Goal: Task Accomplishment & Management: Manage account settings

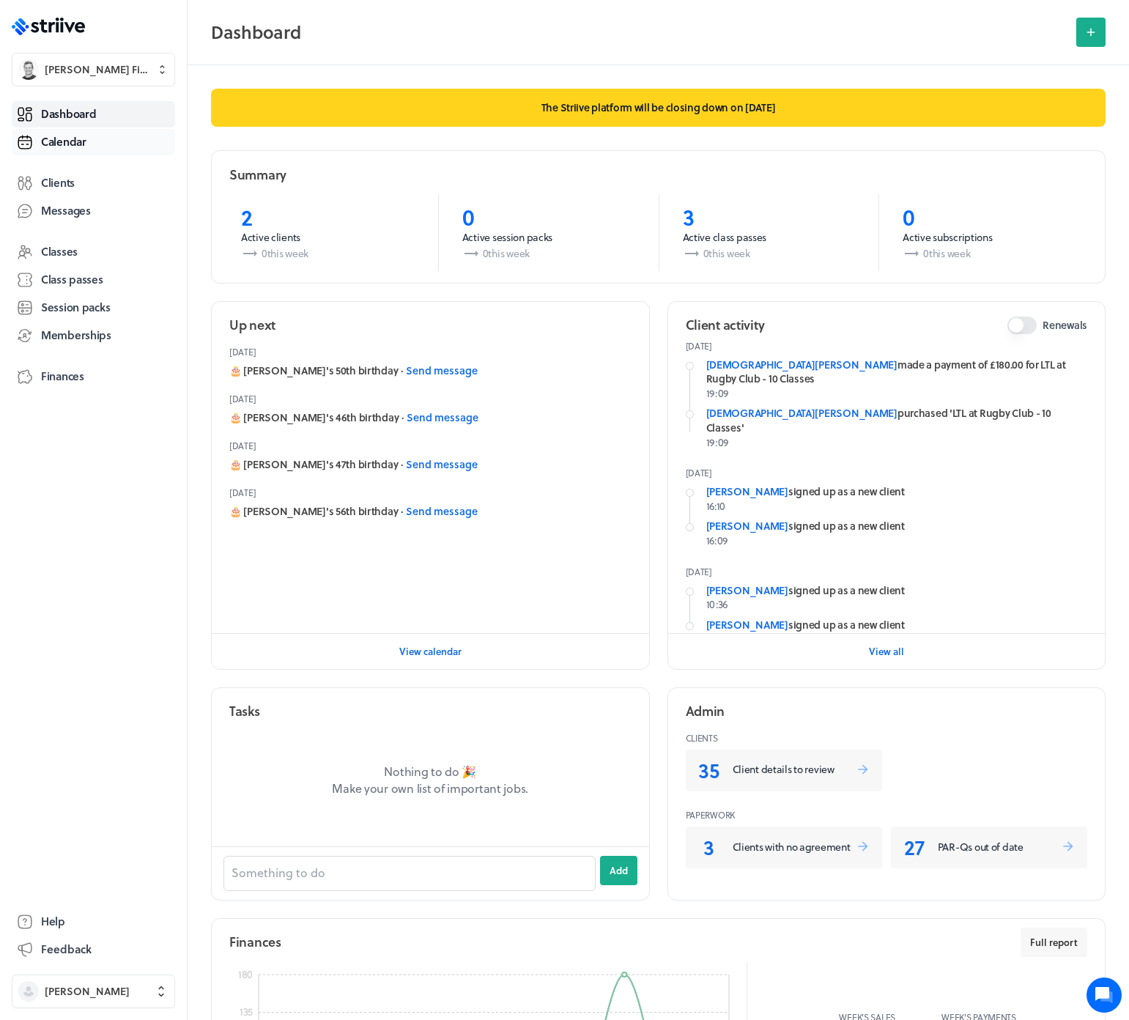
click at [89, 139] on link "Calendar" at bounding box center [93, 142] width 163 height 26
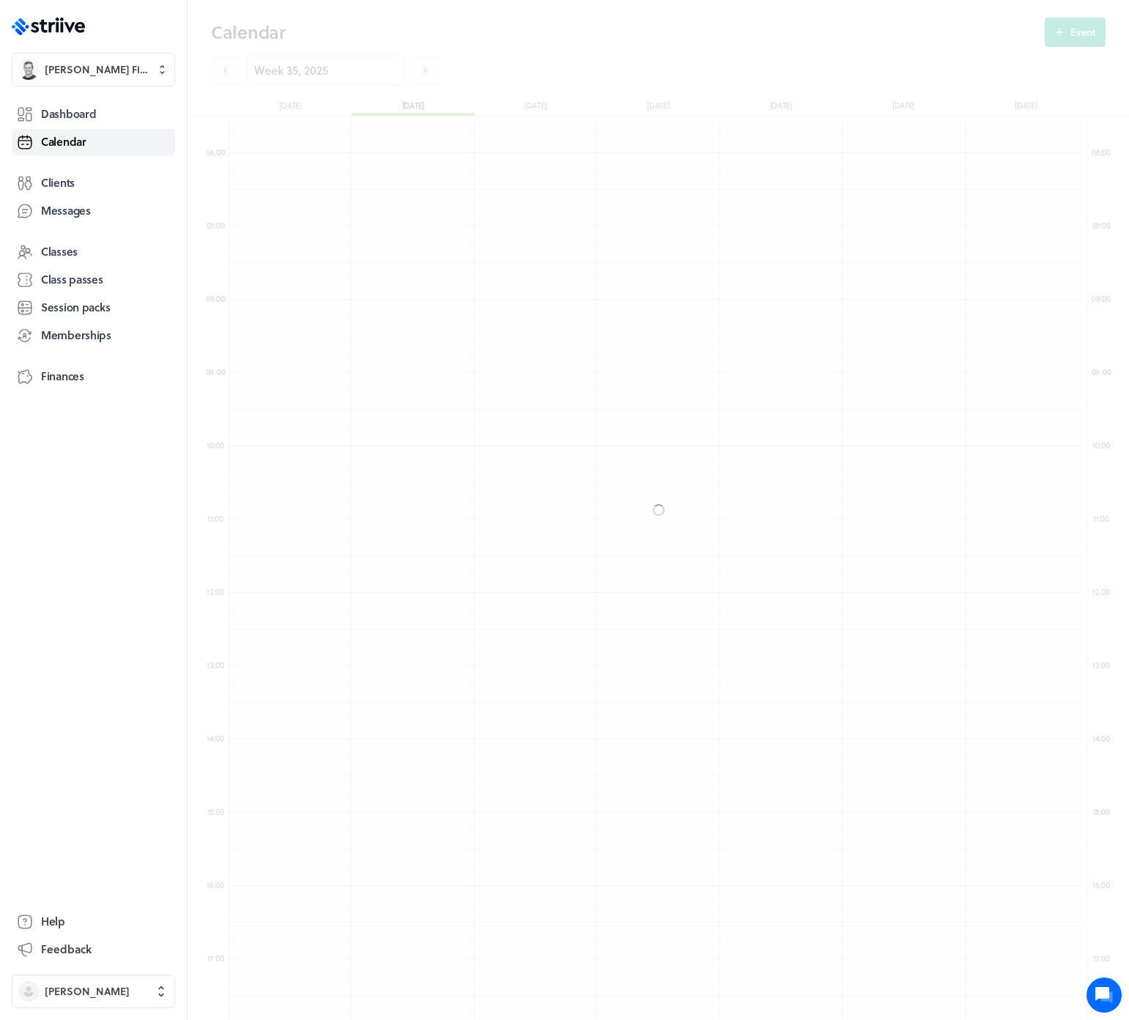
scroll to position [1758, 859]
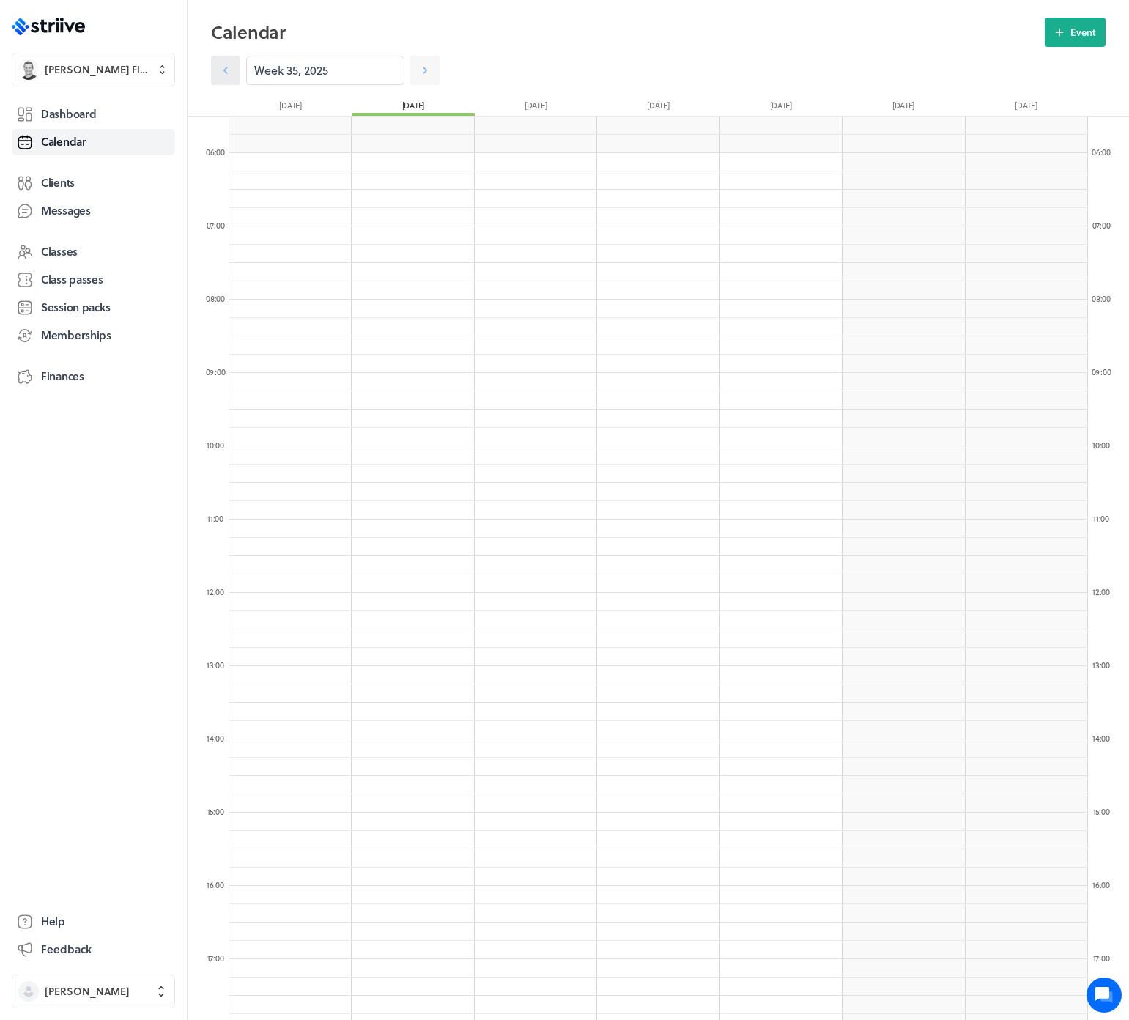
click at [223, 72] on icon at bounding box center [225, 70] width 15 height 15
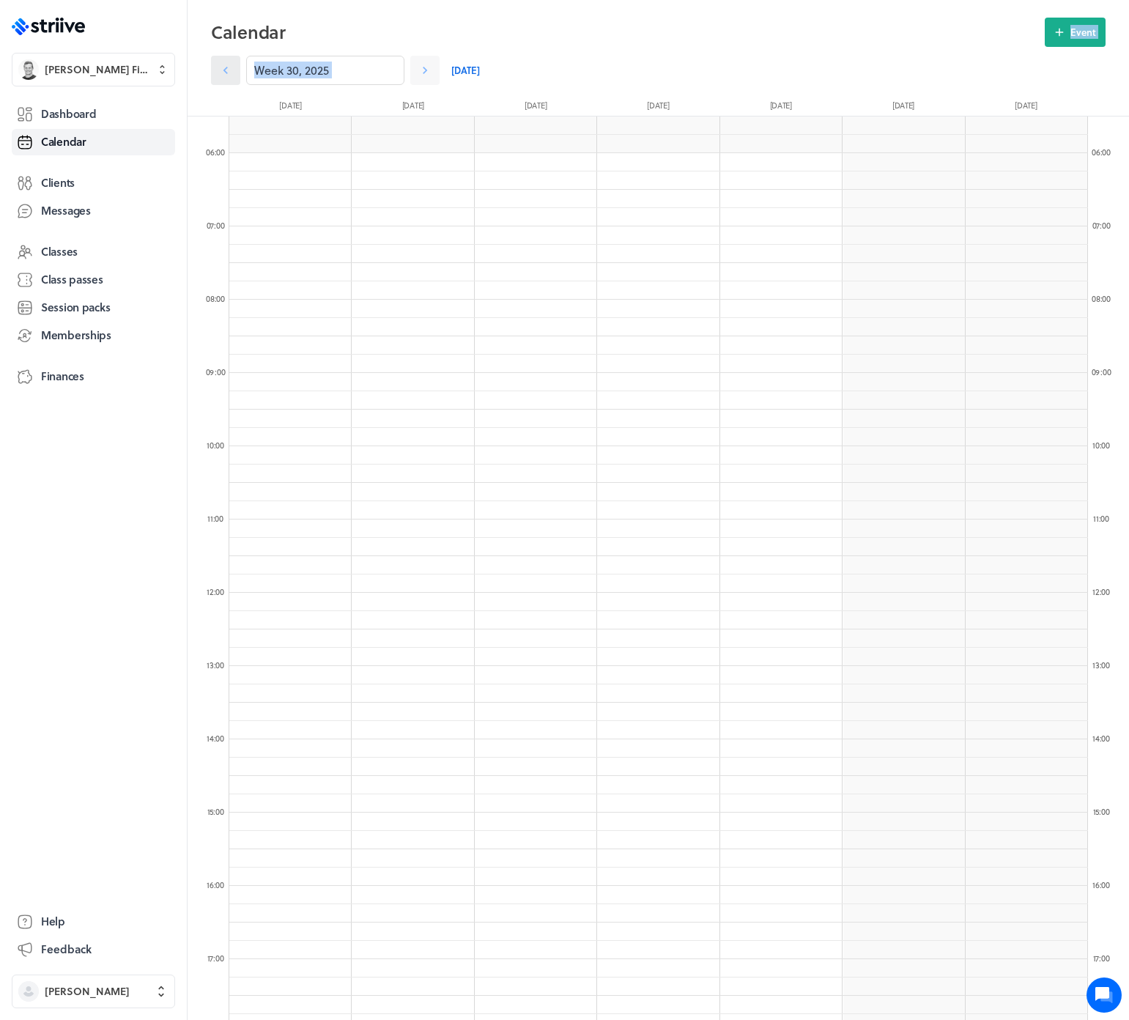
click at [223, 72] on icon at bounding box center [225, 70] width 15 height 15
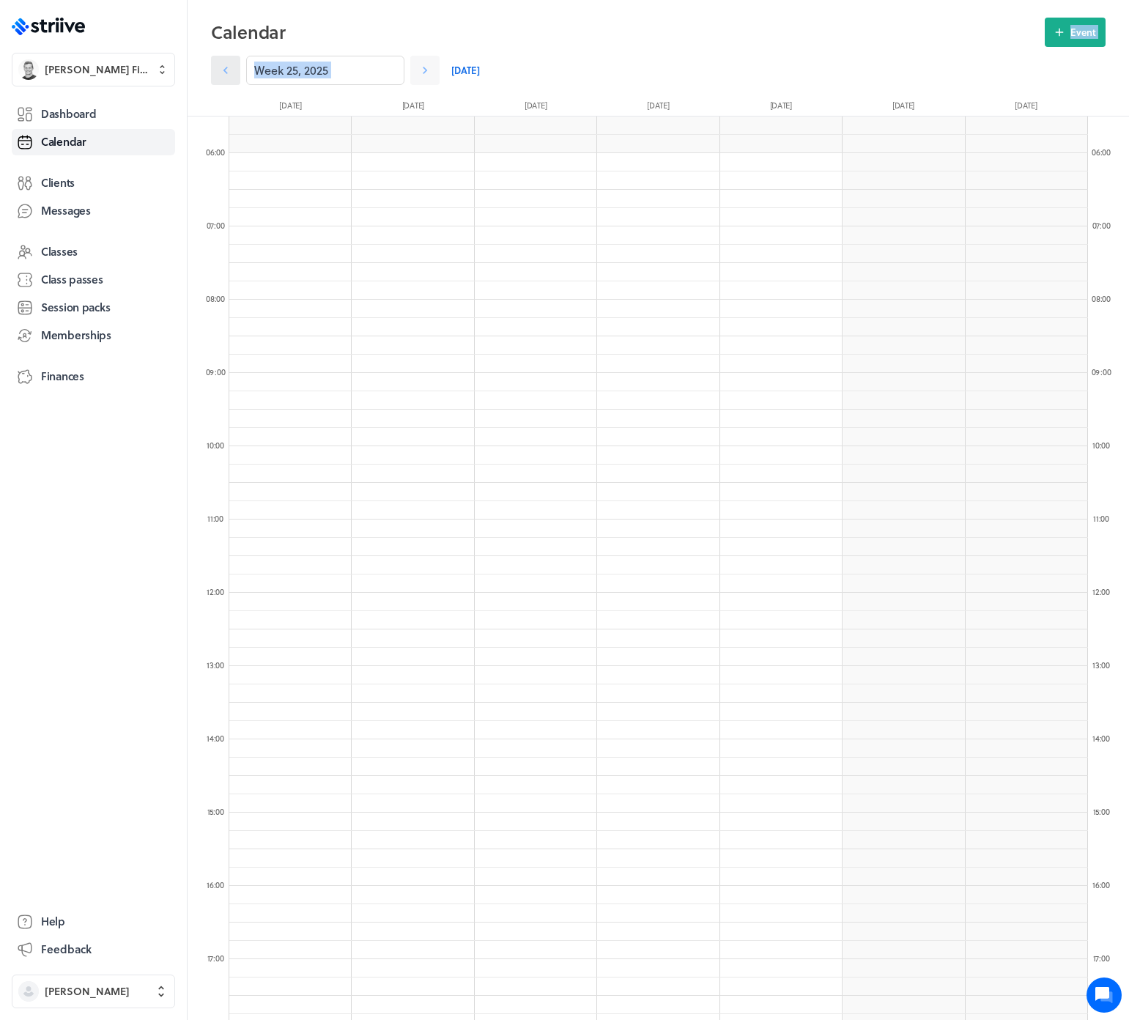
click at [223, 72] on icon at bounding box center [225, 70] width 15 height 15
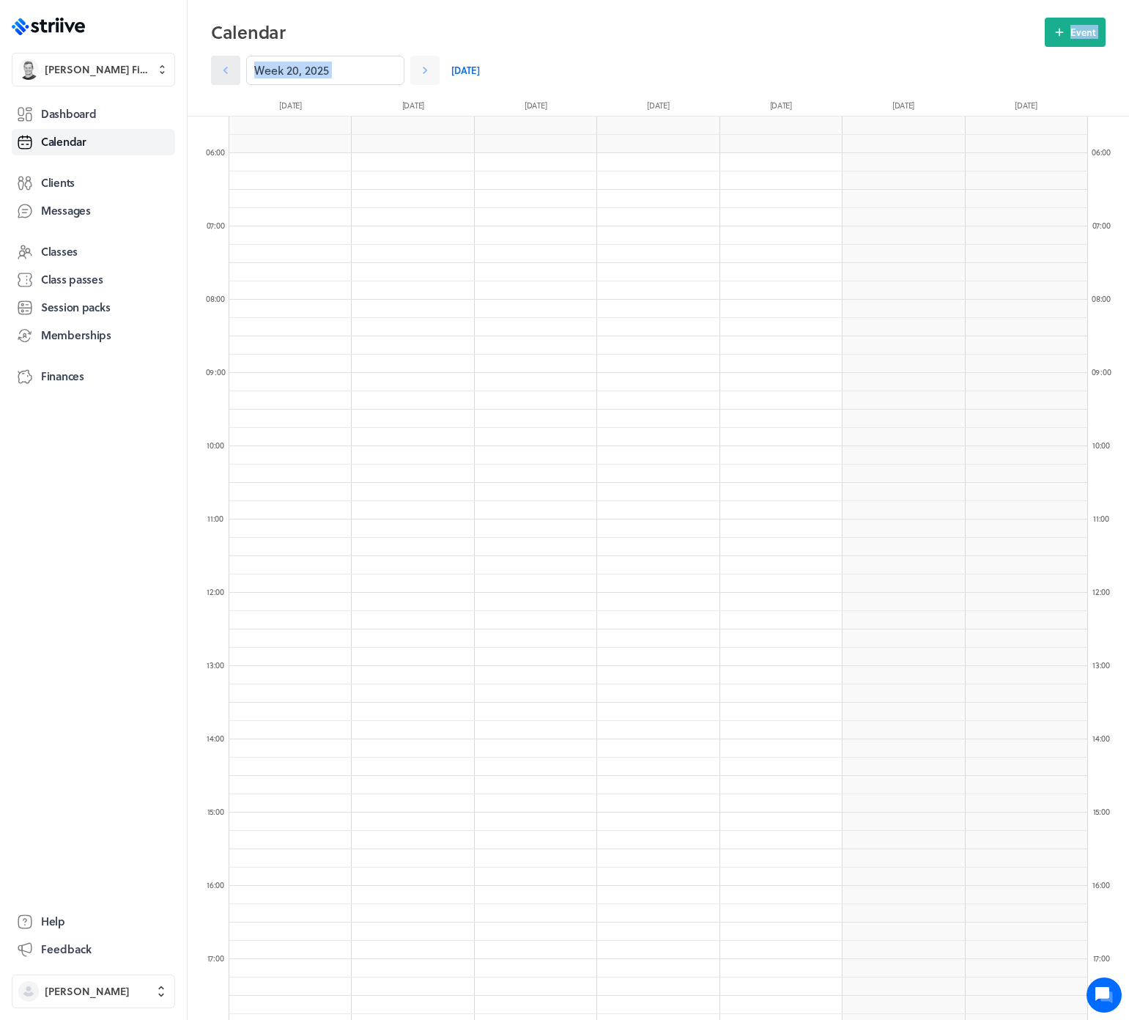
click at [223, 72] on icon at bounding box center [225, 70] width 15 height 15
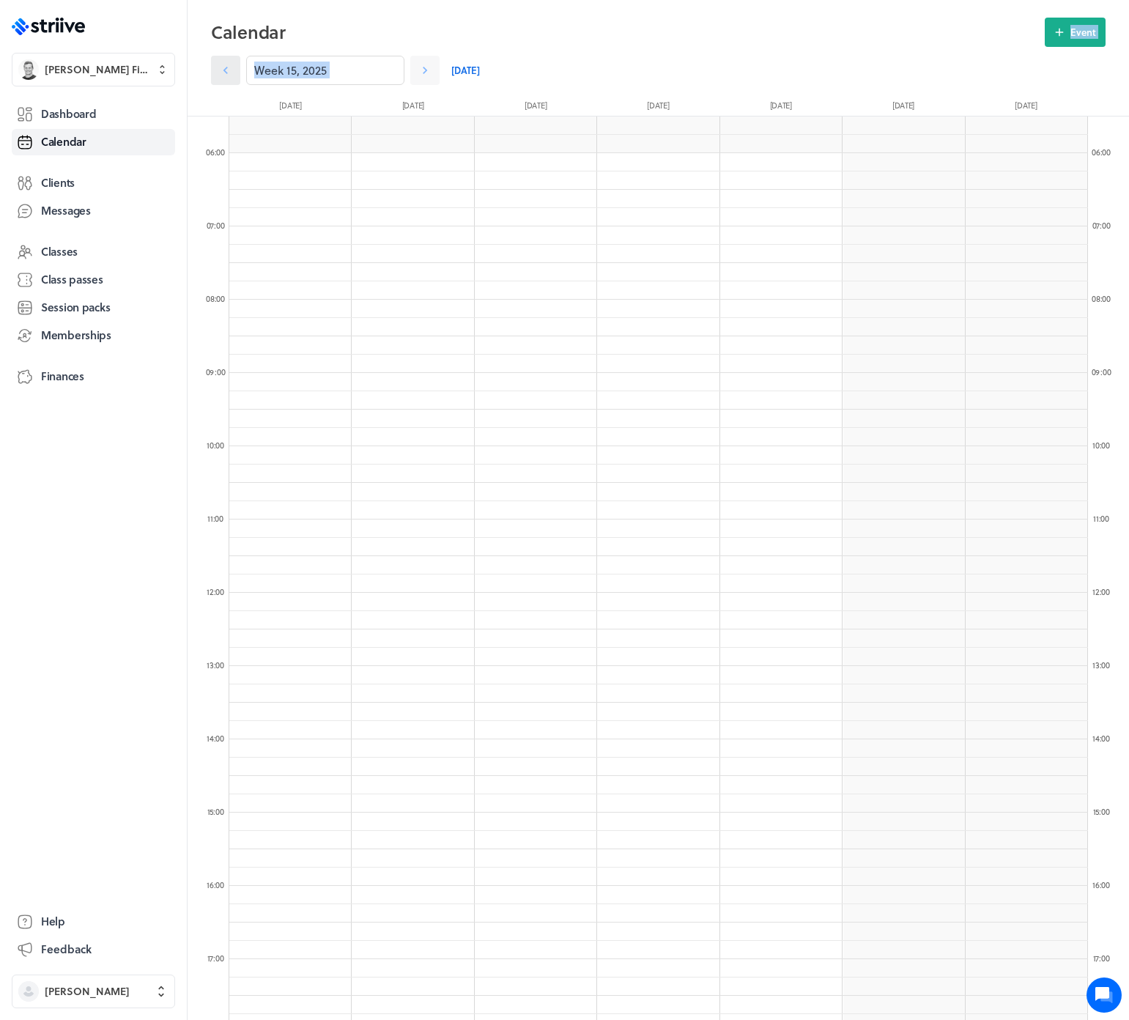
click at [223, 72] on icon at bounding box center [225, 70] width 15 height 15
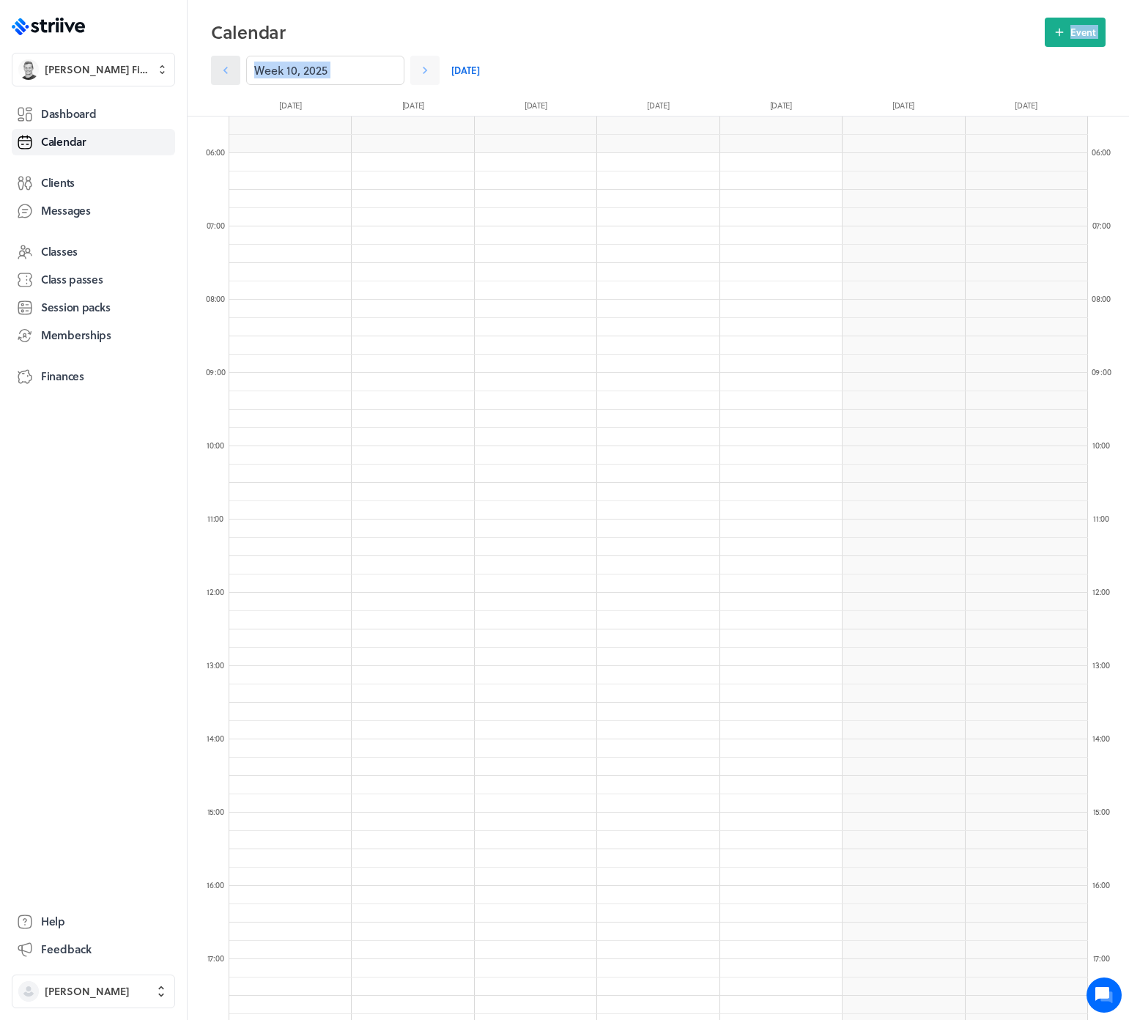
click at [223, 72] on icon at bounding box center [225, 70] width 15 height 15
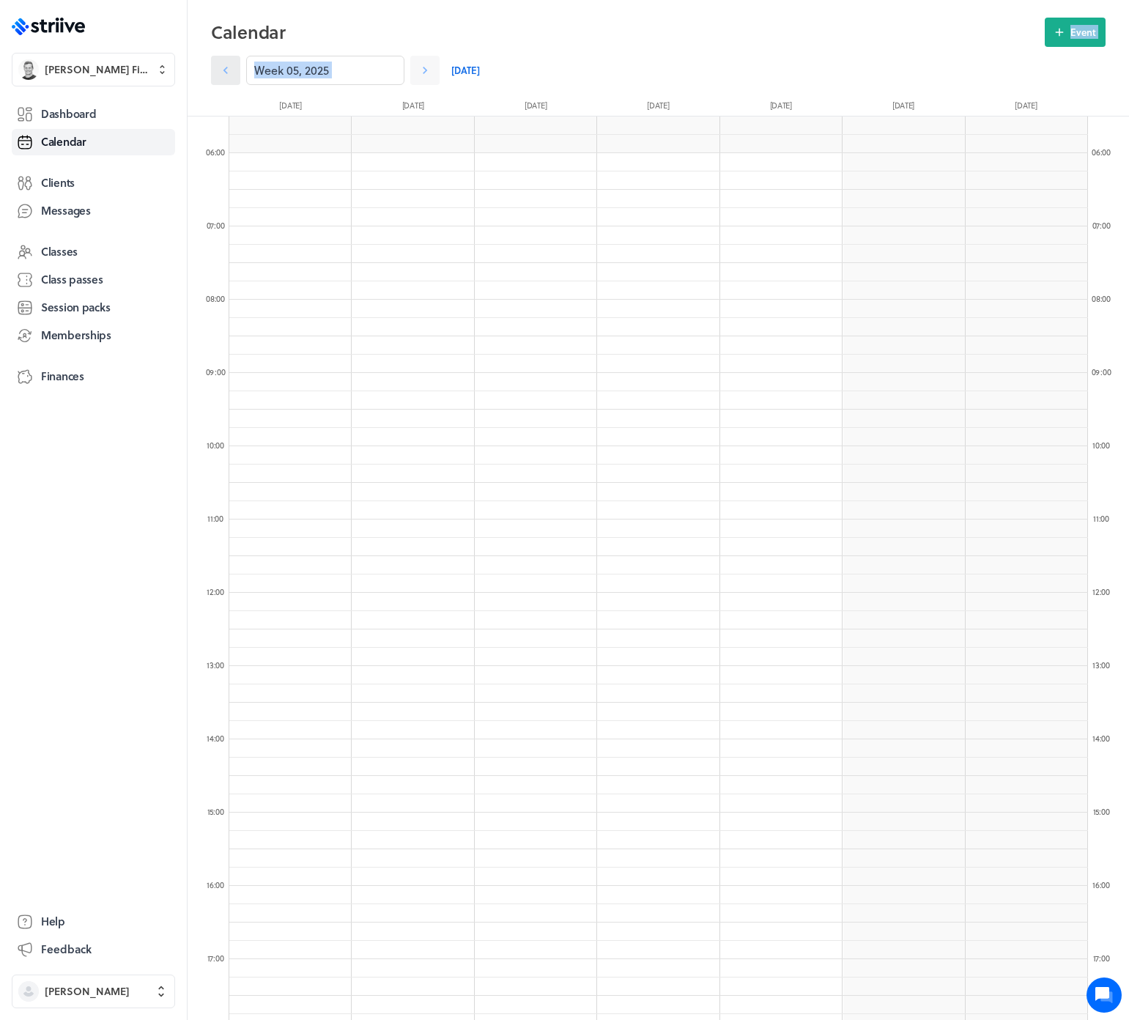
click at [223, 72] on icon at bounding box center [225, 70] width 15 height 15
click at [69, 248] on span "Classes" at bounding box center [59, 251] width 37 height 15
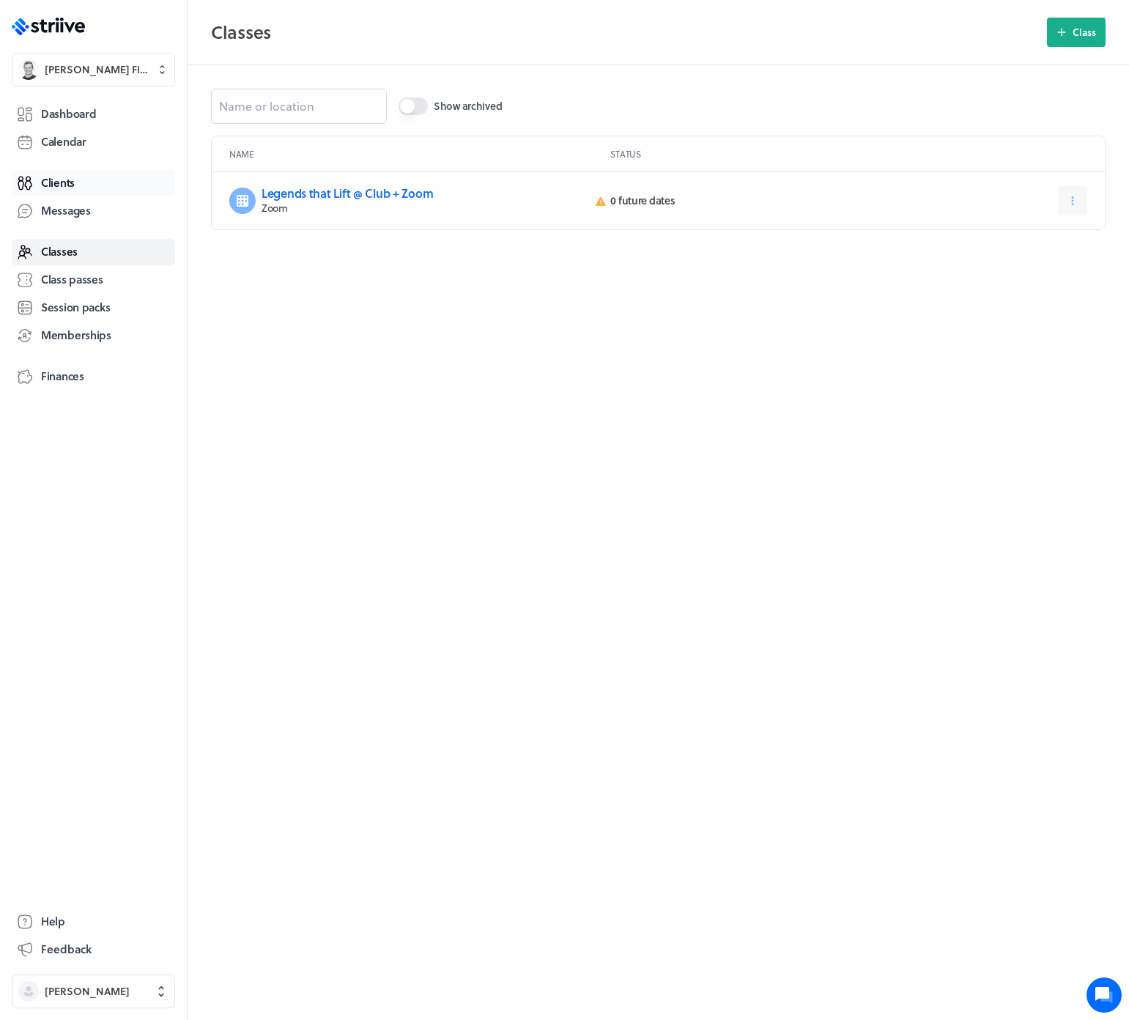
click at [77, 182] on link "Clients" at bounding box center [93, 183] width 163 height 26
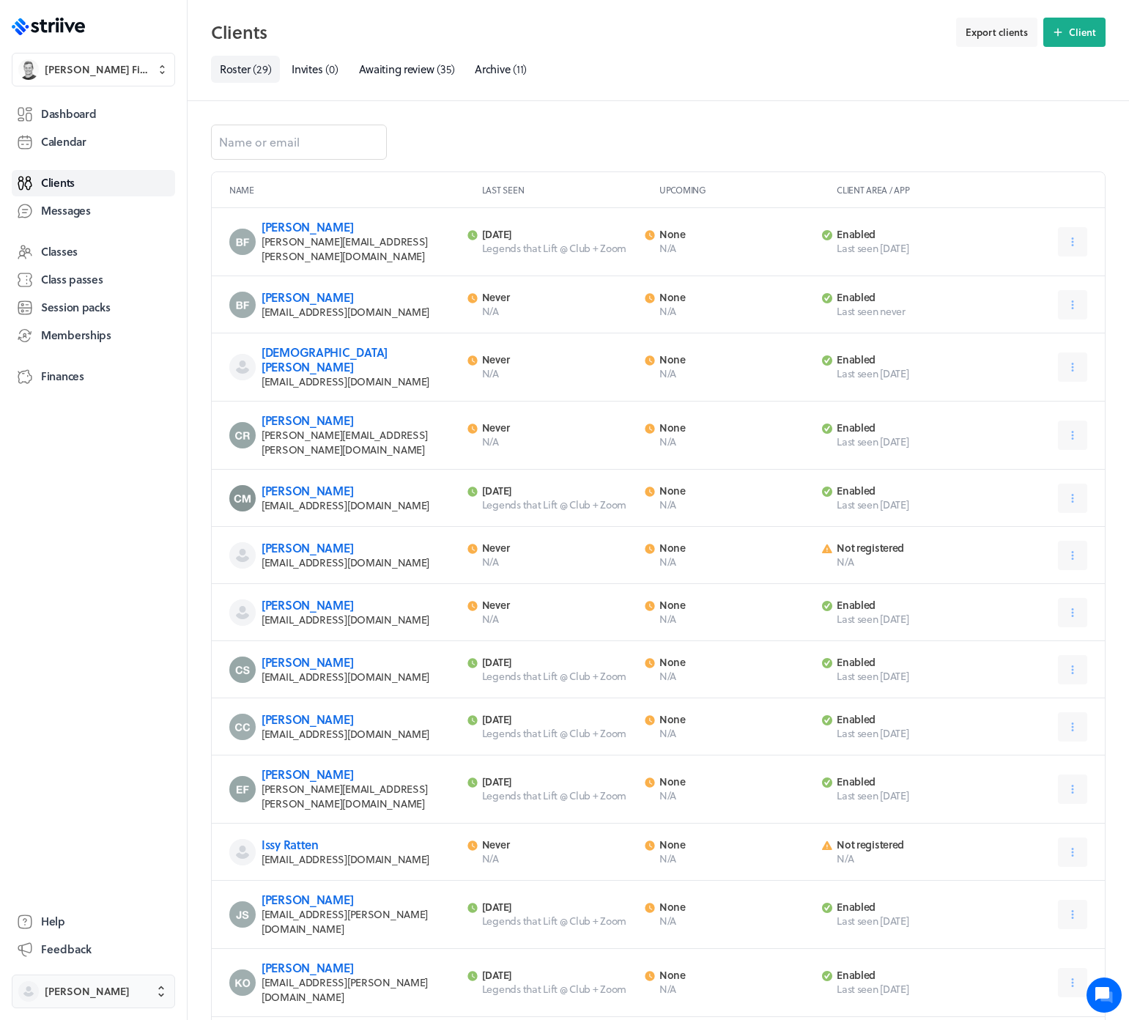
click at [81, 990] on span "Mel Deane" at bounding box center [87, 991] width 85 height 15
click at [83, 982] on span "Sign out" at bounding box center [65, 979] width 40 height 15
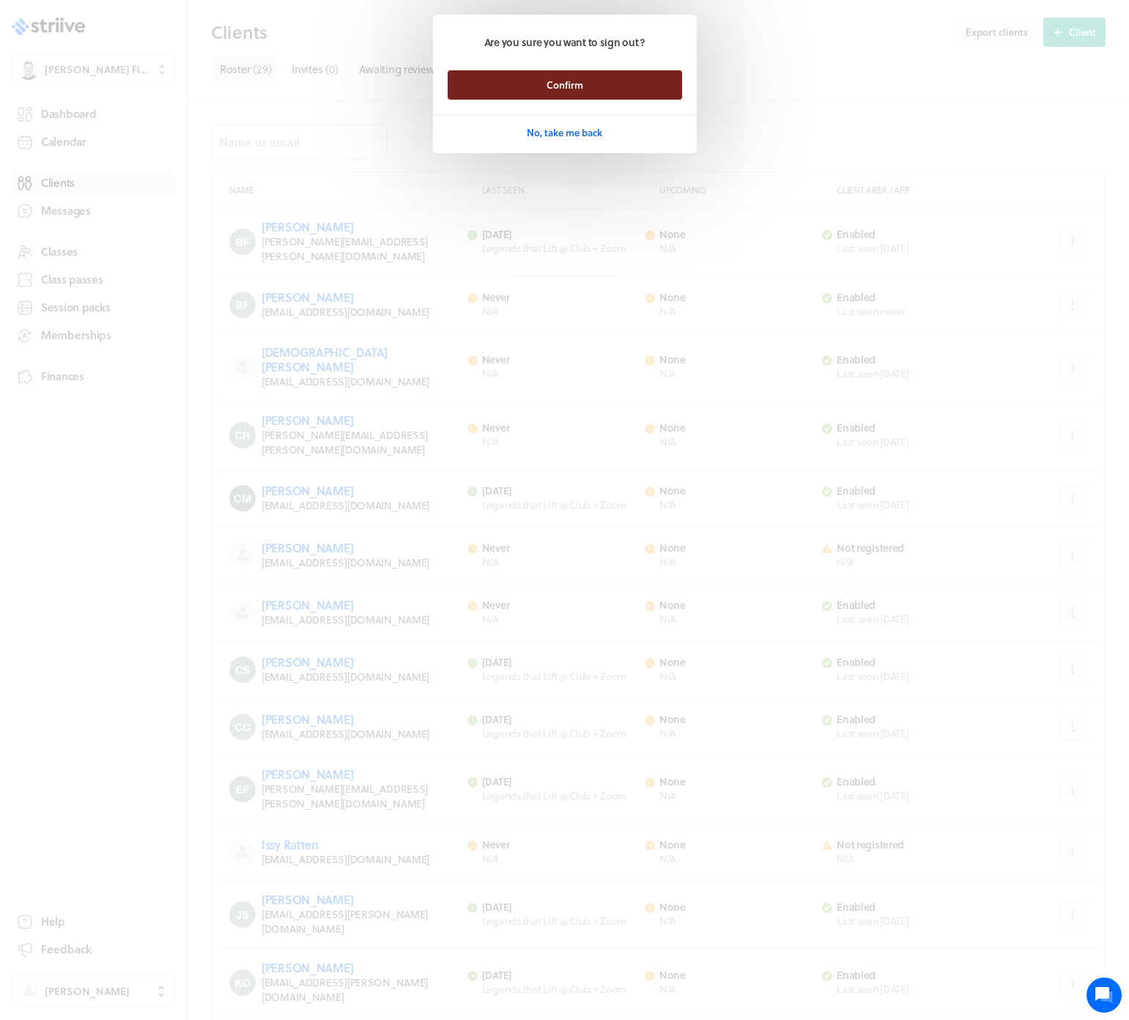
click at [505, 83] on button "Confirm" at bounding box center [565, 84] width 234 height 29
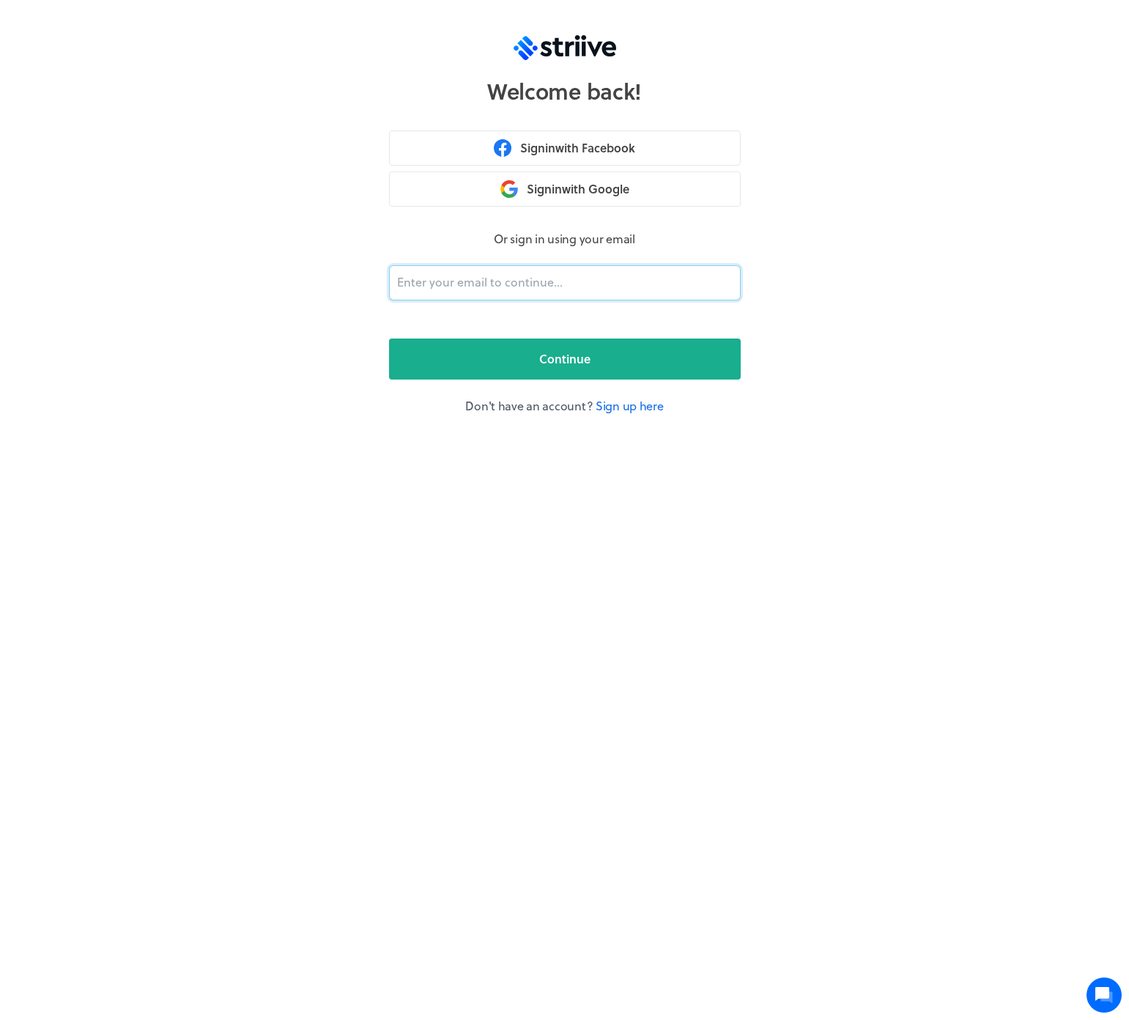
click at [431, 281] on input "email" at bounding box center [565, 282] width 352 height 35
type input "[PERSON_NAME][EMAIL_ADDRESS][DOMAIN_NAME]"
